Goal: Find specific page/section: Find specific page/section

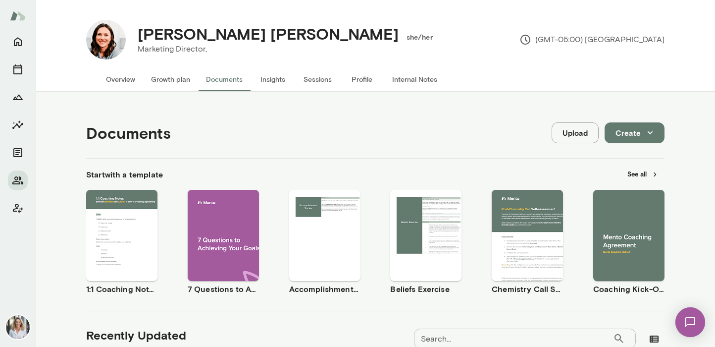
scroll to position [402, 0]
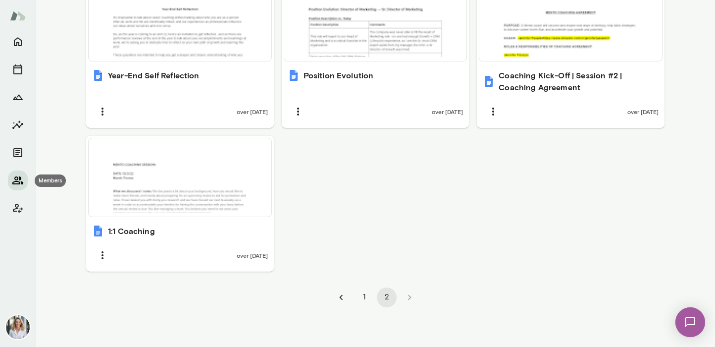
click at [17, 181] on icon "Members" at bounding box center [17, 180] width 11 height 8
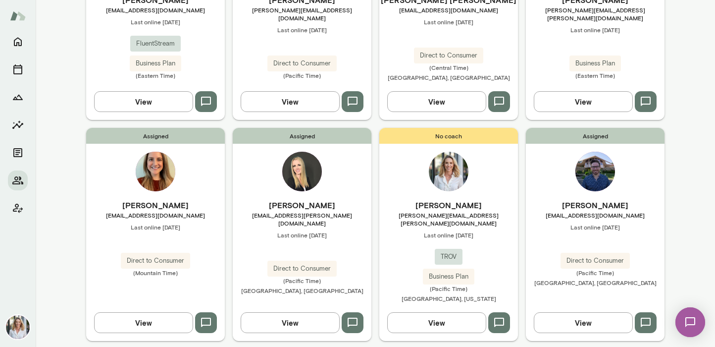
scroll to position [393, 0]
click at [294, 312] on button "View" at bounding box center [290, 321] width 99 height 21
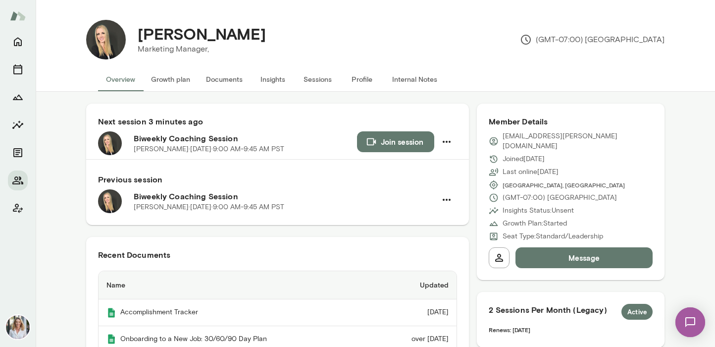
click at [230, 83] on button "Documents" at bounding box center [224, 79] width 52 height 24
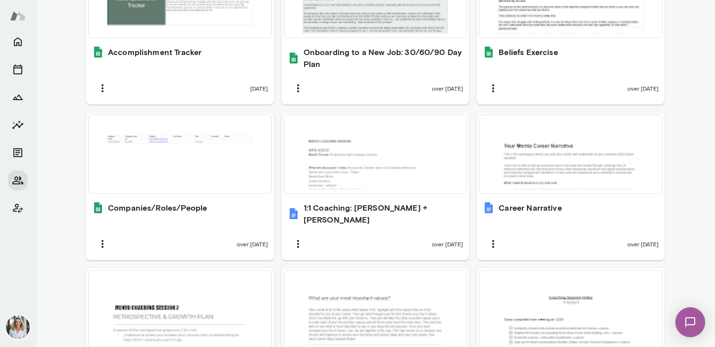
scroll to position [429, 0]
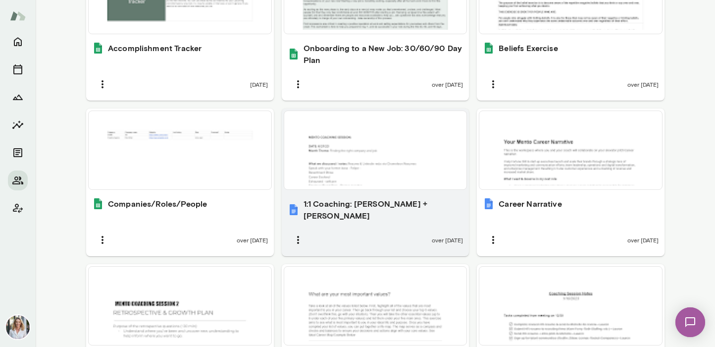
click at [359, 161] on div at bounding box center [375, 150] width 175 height 70
